Goal: Navigation & Orientation: Go to known website

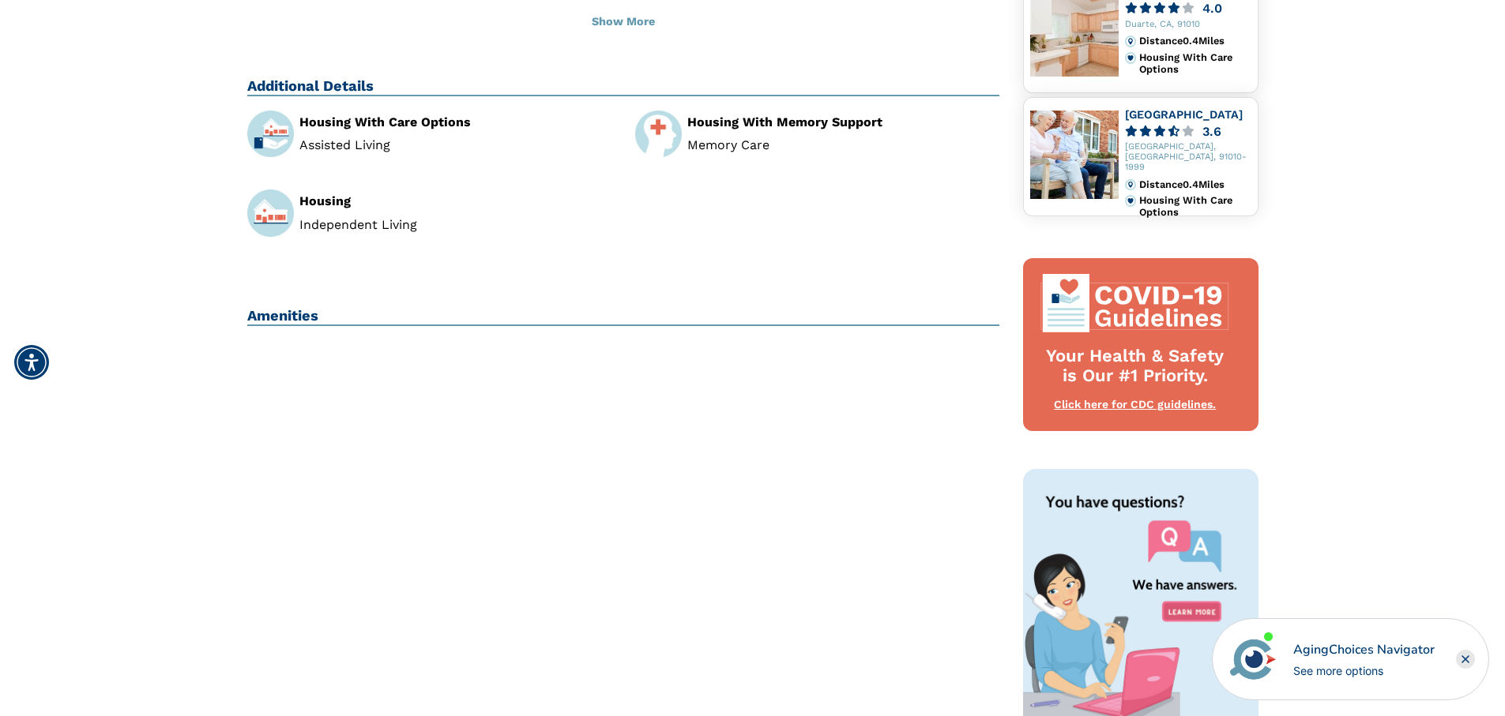
scroll to position [499, 0]
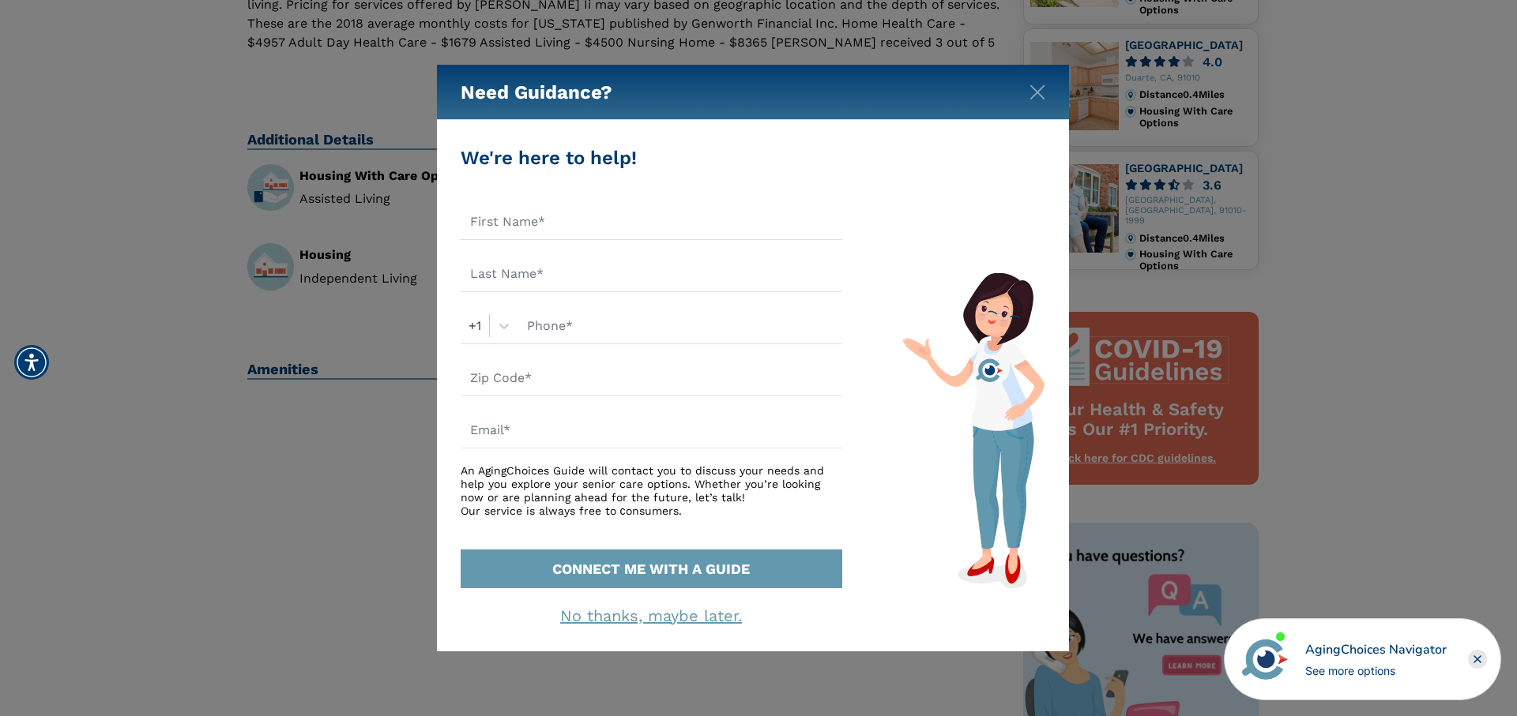
drag, startPoint x: 1516, startPoint y: 280, endPoint x: 1516, endPoint y: 59, distance: 220.4
click at [1516, 59] on html "Home Search Browse Get Started Learn For Providers Company Contact Sign In Sign…" at bounding box center [758, 397] width 1517 height 1793
click at [1039, 100] on img "Close" at bounding box center [1037, 93] width 16 height 16
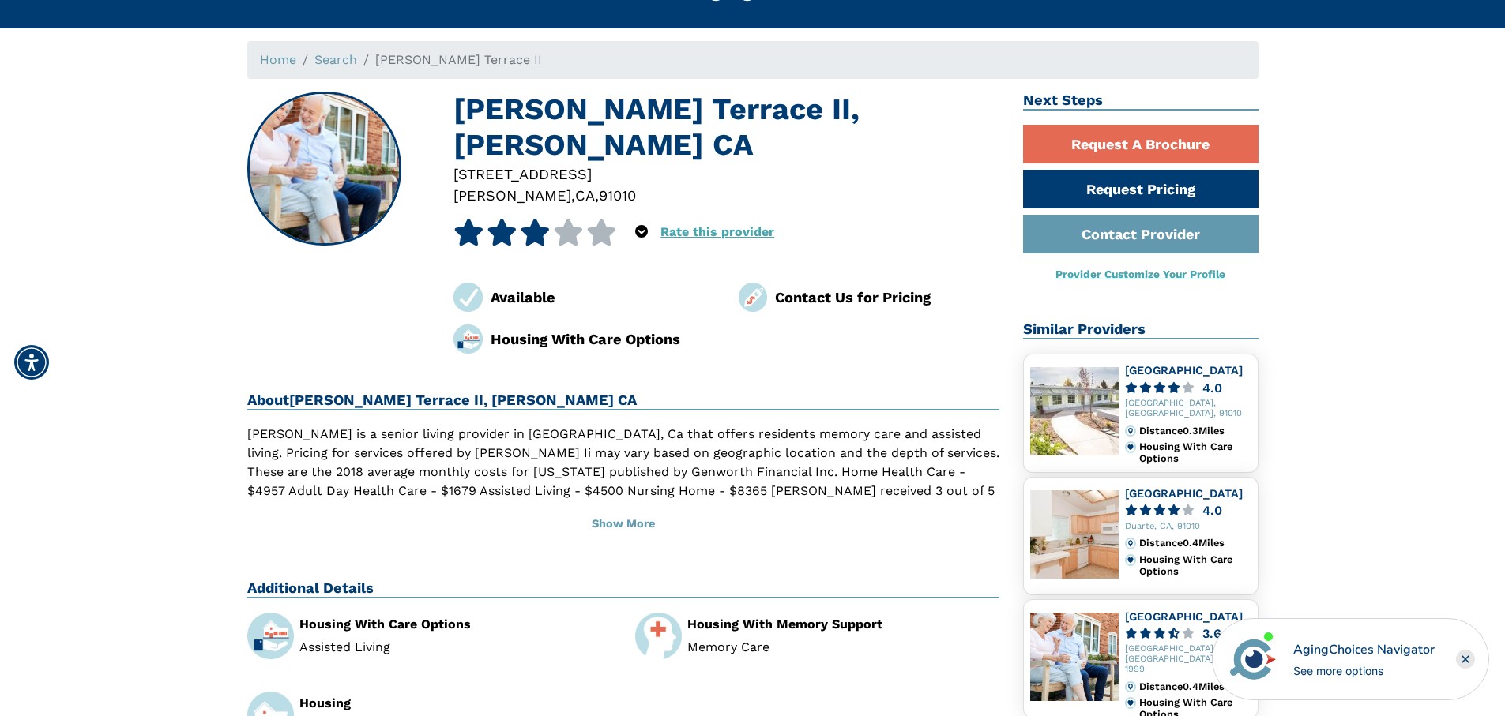
scroll to position [0, 0]
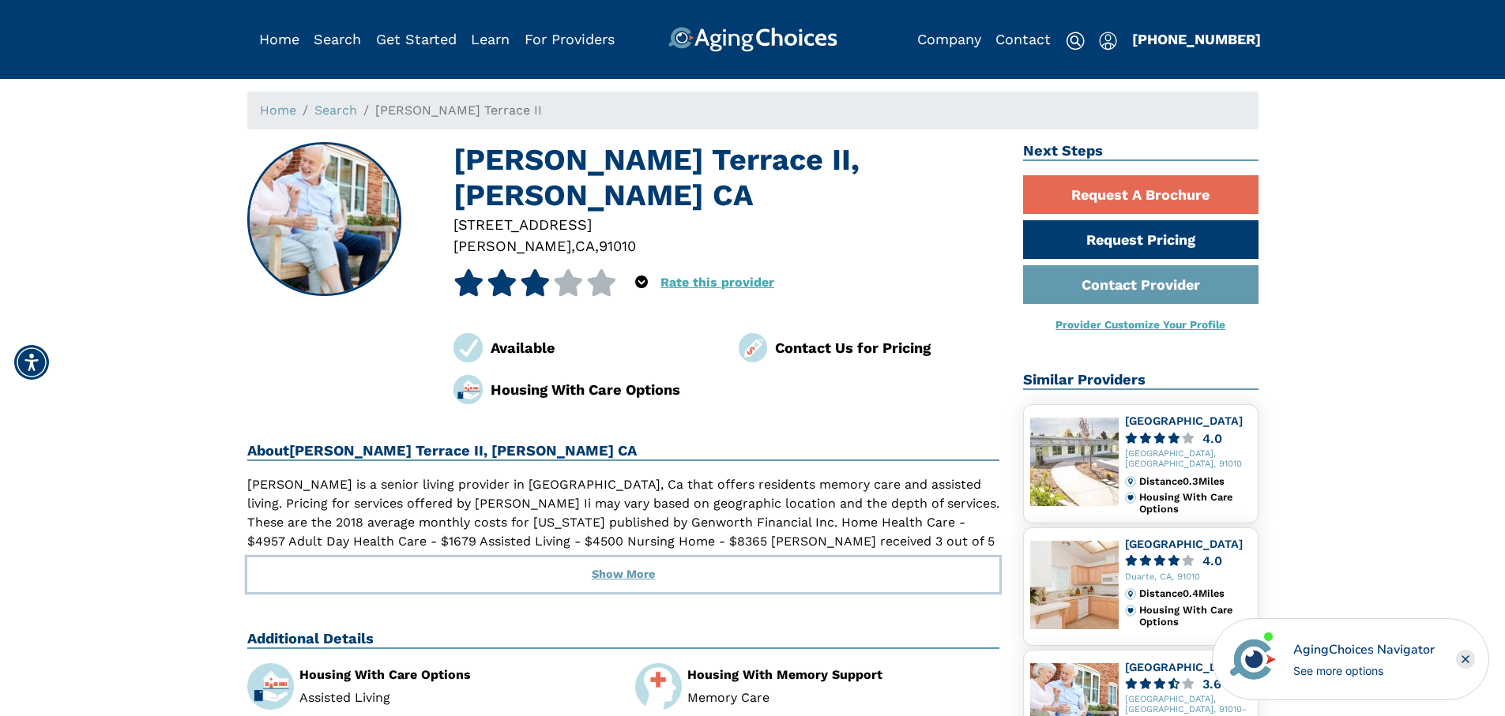
click at [612, 558] on button "Show More" at bounding box center [623, 575] width 753 height 35
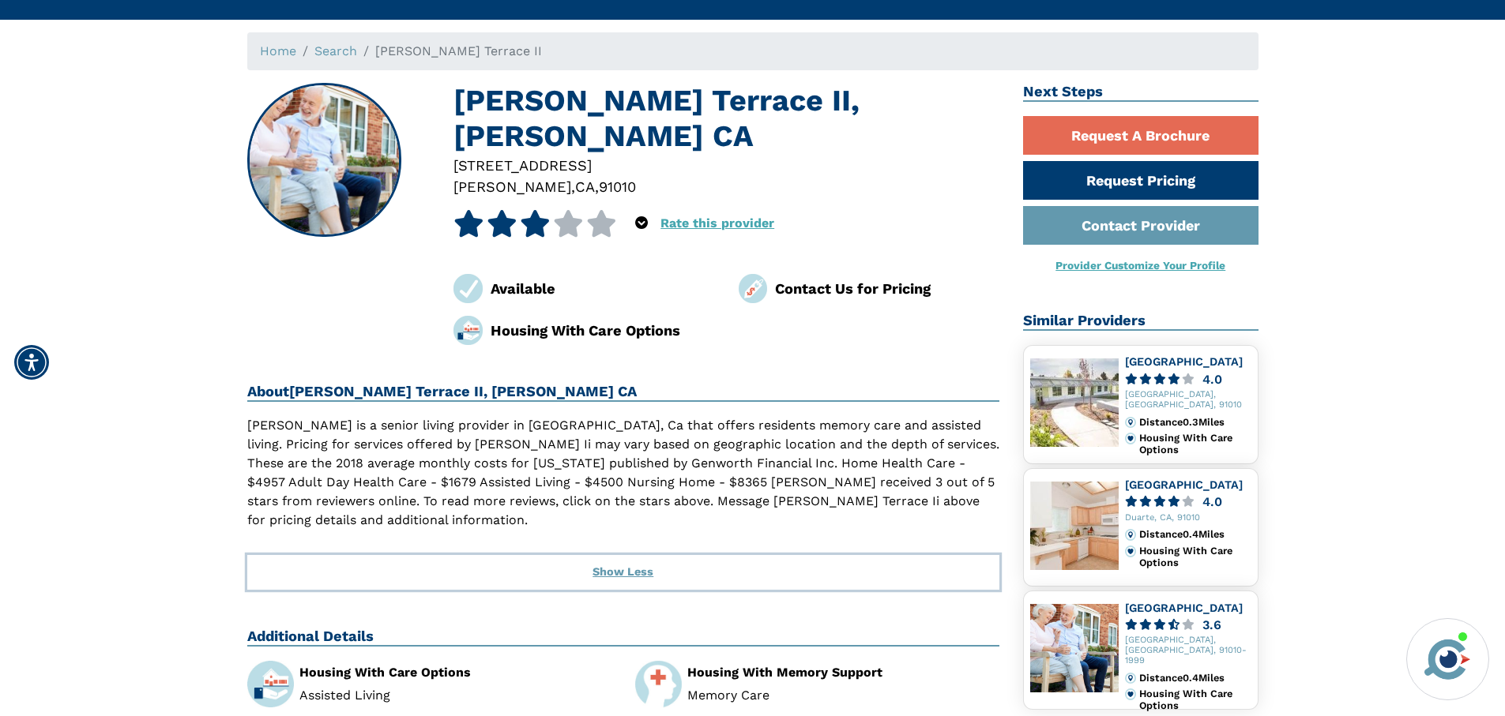
scroll to position [32, 0]
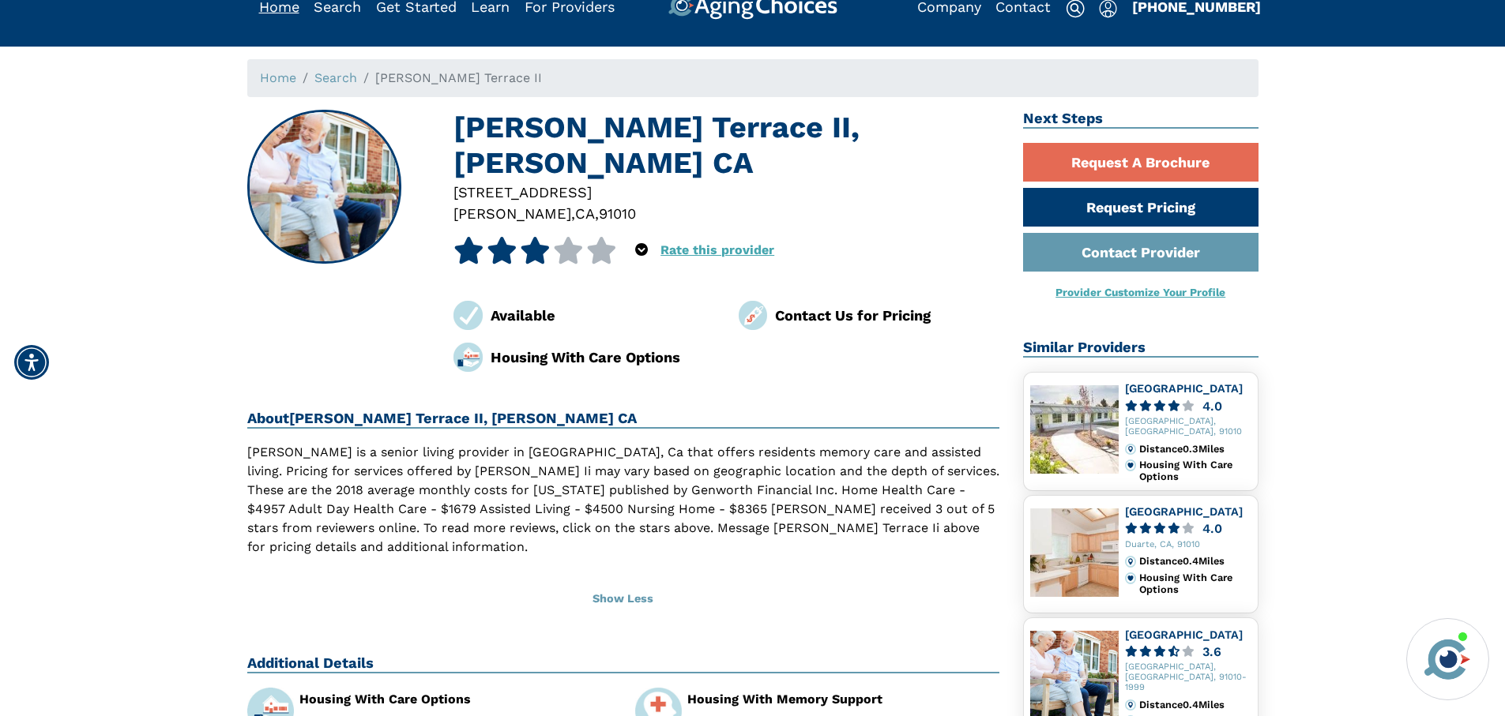
click at [273, 9] on link "Home" at bounding box center [279, 6] width 40 height 17
